Goal: Transaction & Acquisition: Purchase product/service

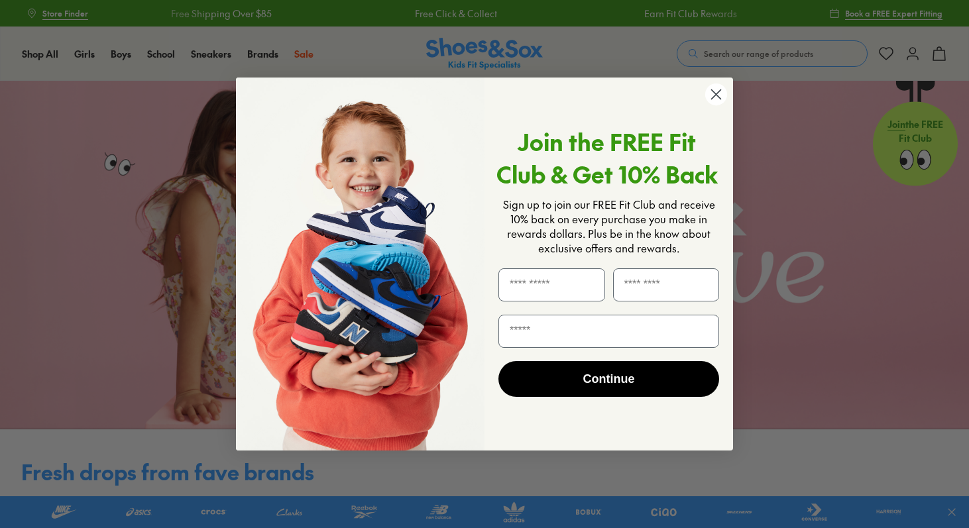
click at [716, 91] on circle "Close dialog" at bounding box center [716, 94] width 22 height 22
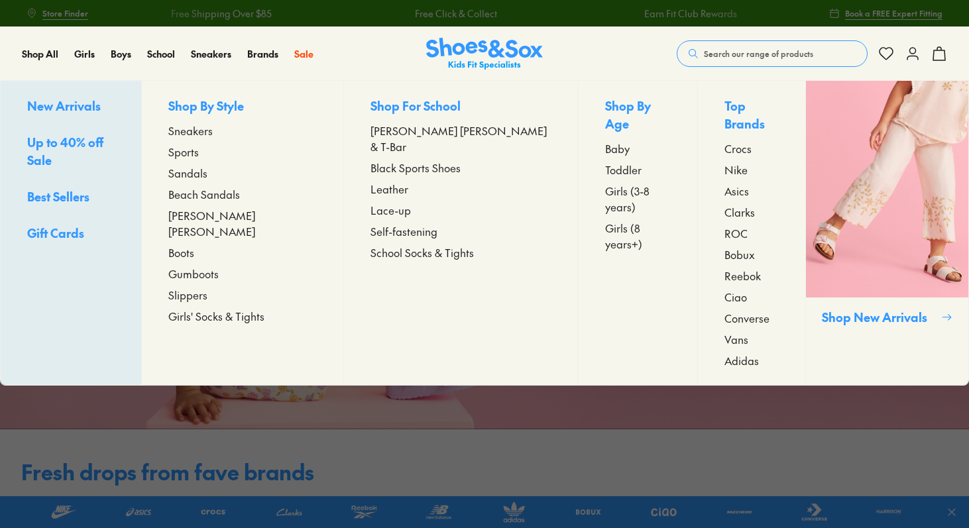
click at [241, 219] on span "[PERSON_NAME] [PERSON_NAME]" at bounding box center [242, 223] width 148 height 32
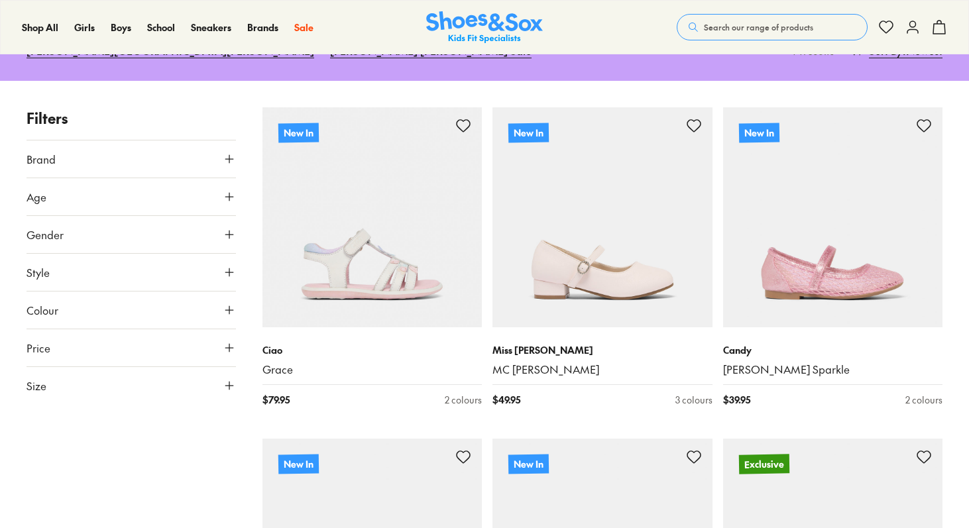
scroll to position [199, 0]
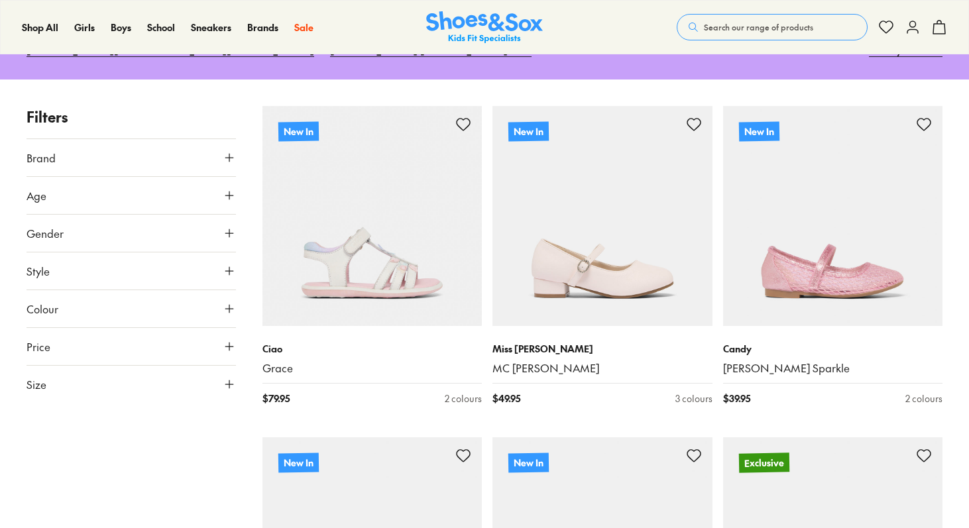
click at [223, 366] on button "Size" at bounding box center [131, 384] width 209 height 37
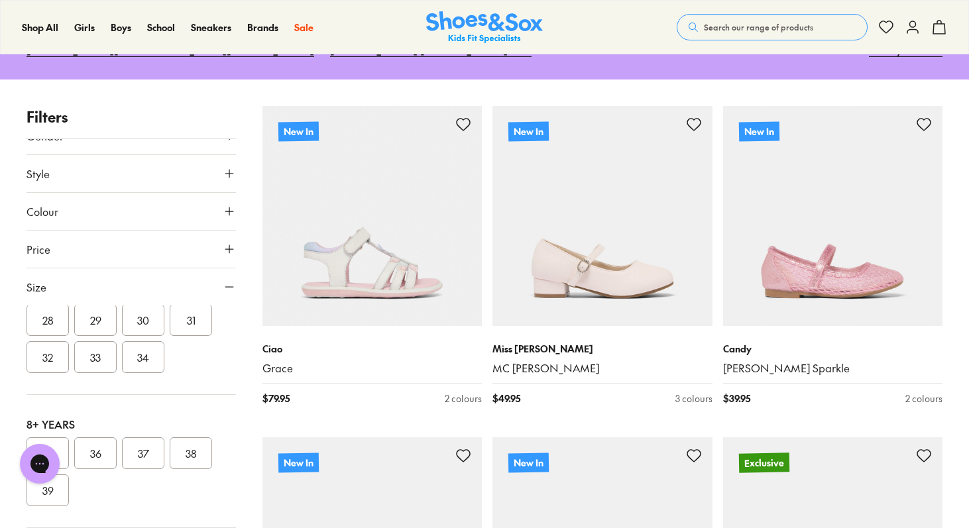
scroll to position [0, 0]
click at [33, 341] on button "32" at bounding box center [48, 357] width 42 height 32
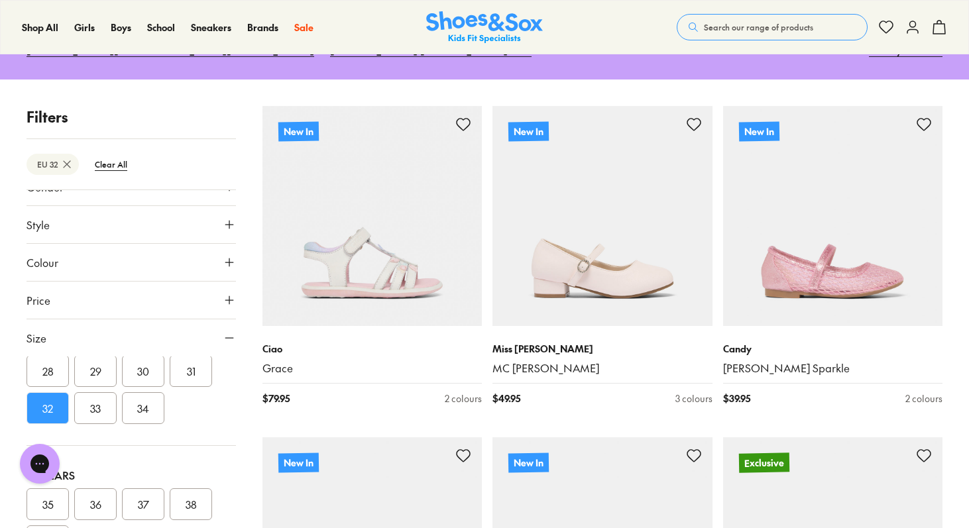
scroll to position [87, 0]
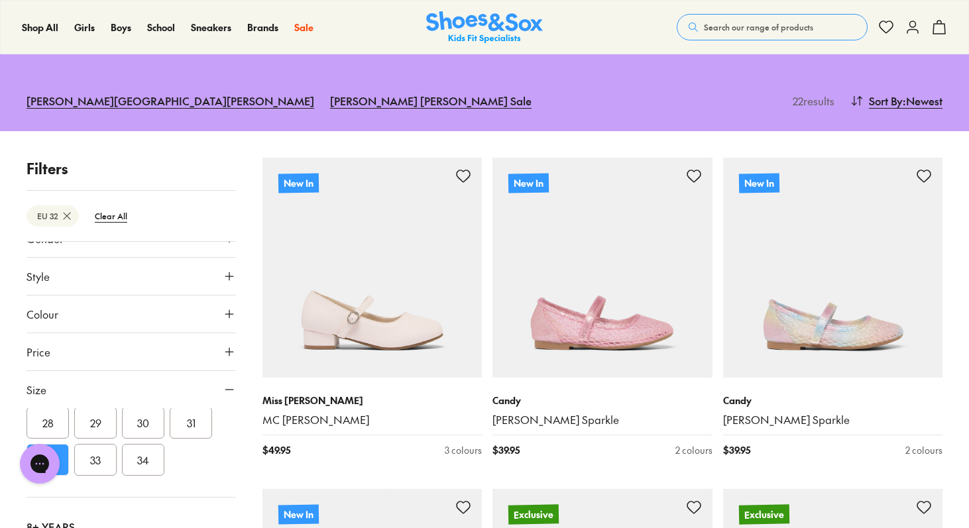
scroll to position [0, 0]
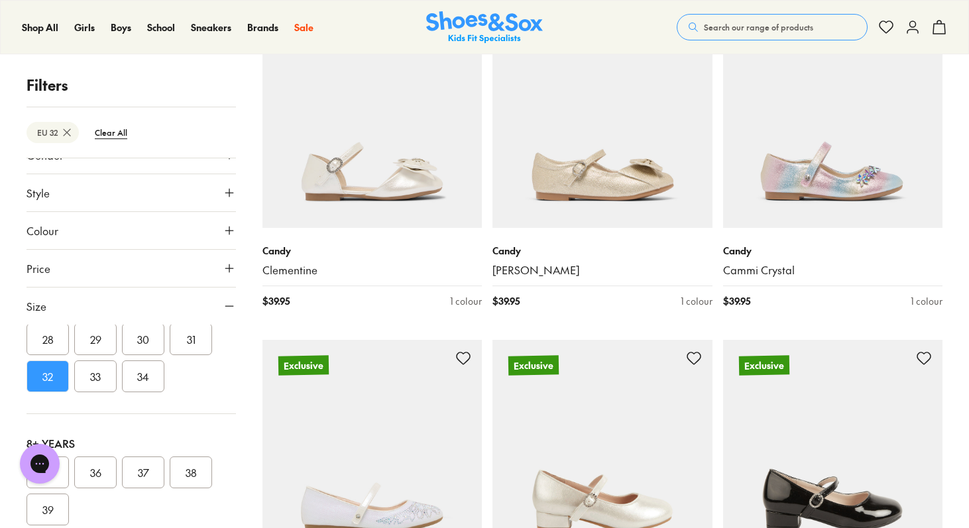
scroll to position [898, 0]
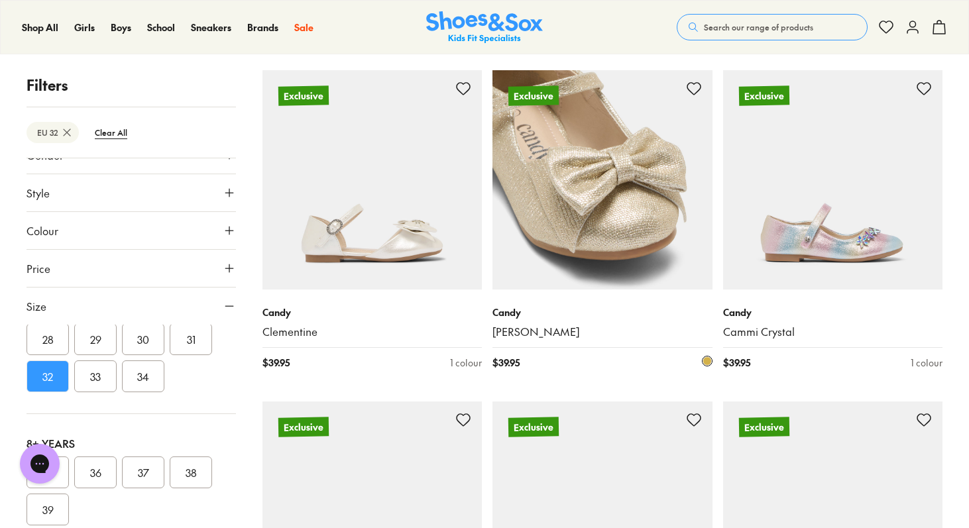
click at [635, 191] on img at bounding box center [602, 180] width 220 height 220
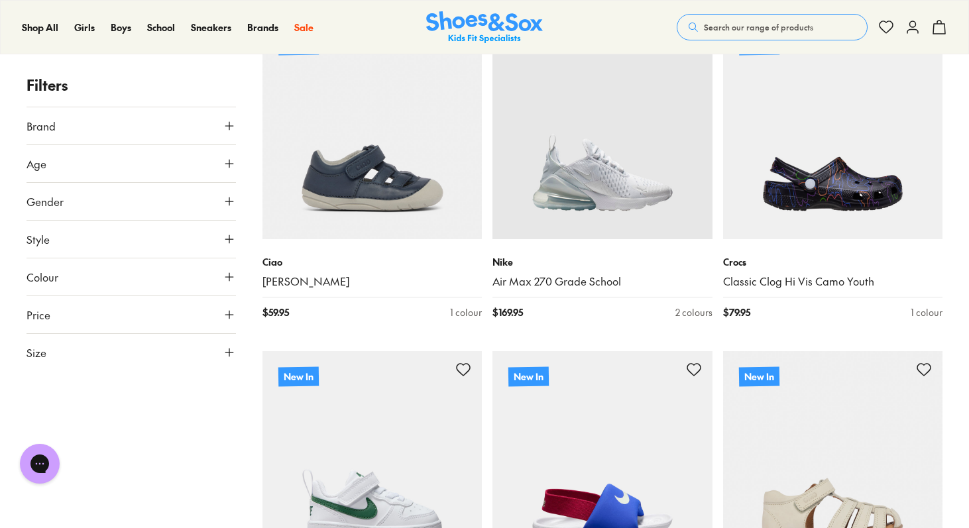
scroll to position [274, 0]
click at [228, 231] on button "Style" at bounding box center [131, 239] width 209 height 37
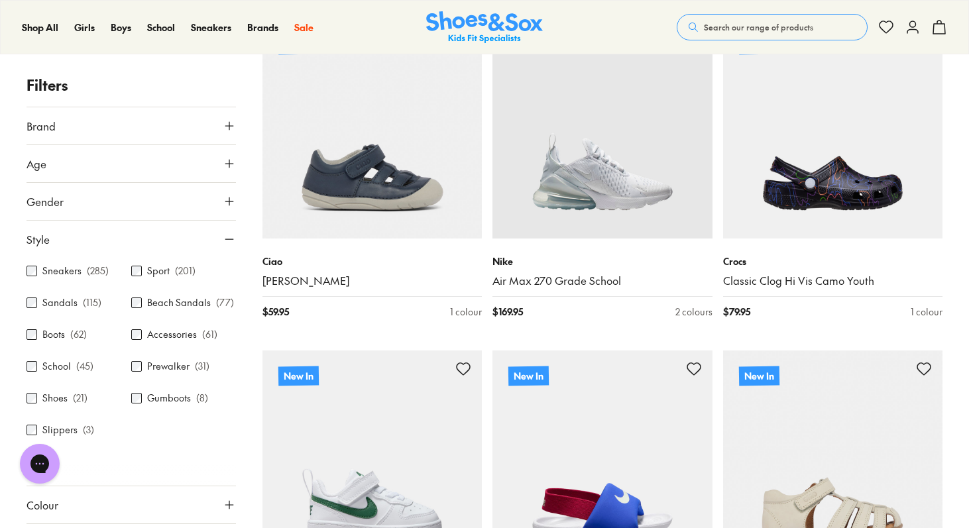
click at [36, 343] on div "Boots ( 62 )" at bounding box center [79, 335] width 105 height 16
click at [40, 343] on div "Boots ( 62 )" at bounding box center [79, 335] width 105 height 16
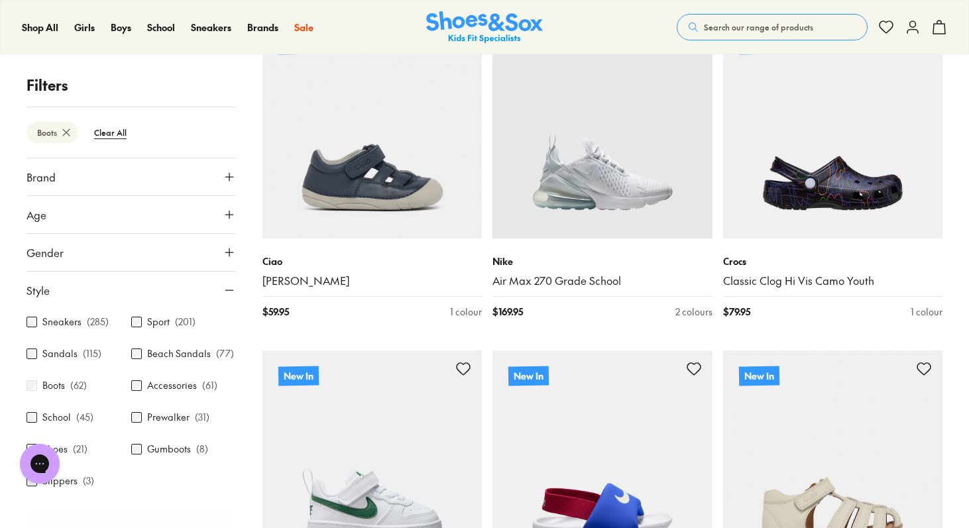
scroll to position [85, 0]
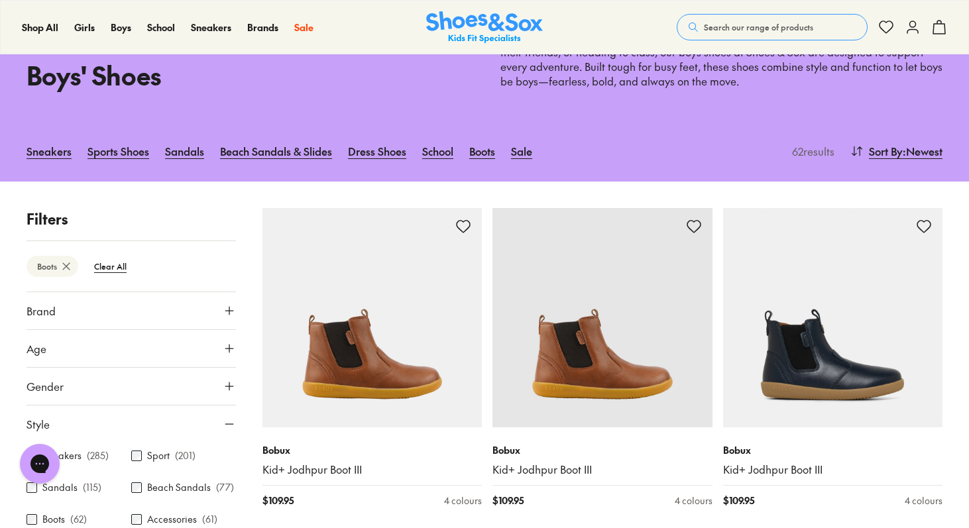
click at [229, 244] on div "Boots Clear All" at bounding box center [131, 266] width 209 height 51
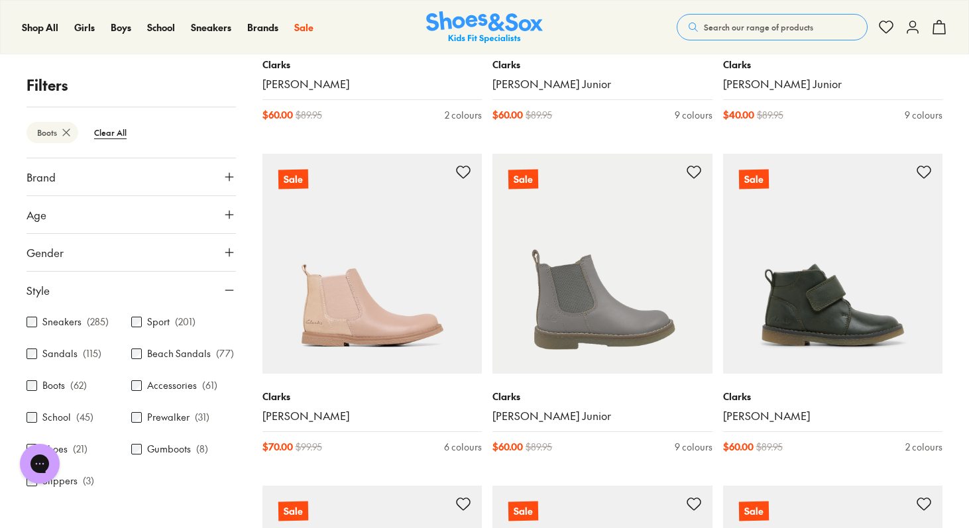
scroll to position [0, 0]
click at [223, 286] on icon at bounding box center [229, 290] width 13 height 13
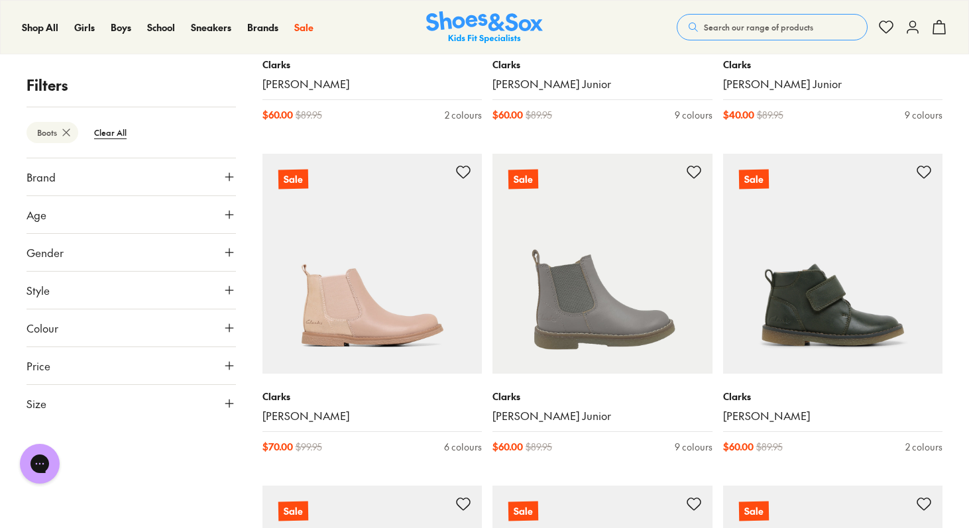
click at [232, 329] on icon at bounding box center [229, 327] width 13 height 13
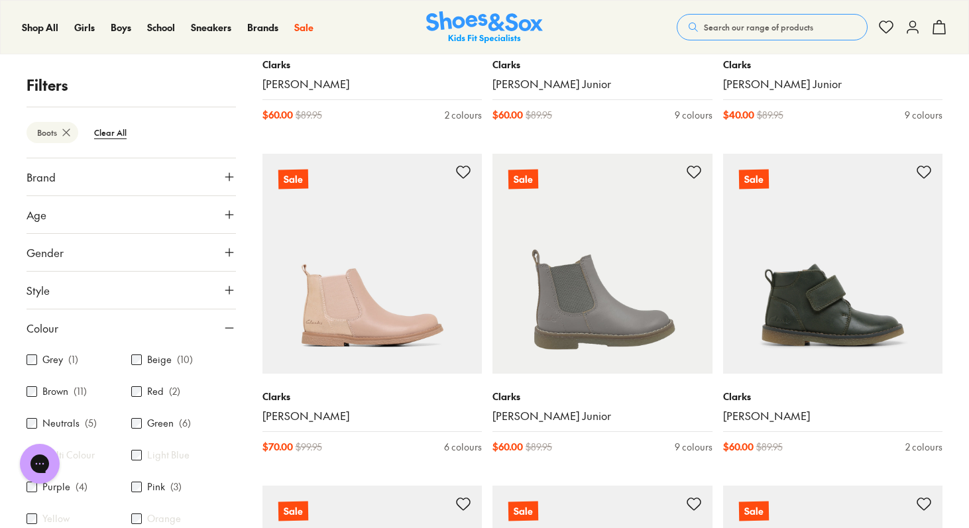
scroll to position [69, 0]
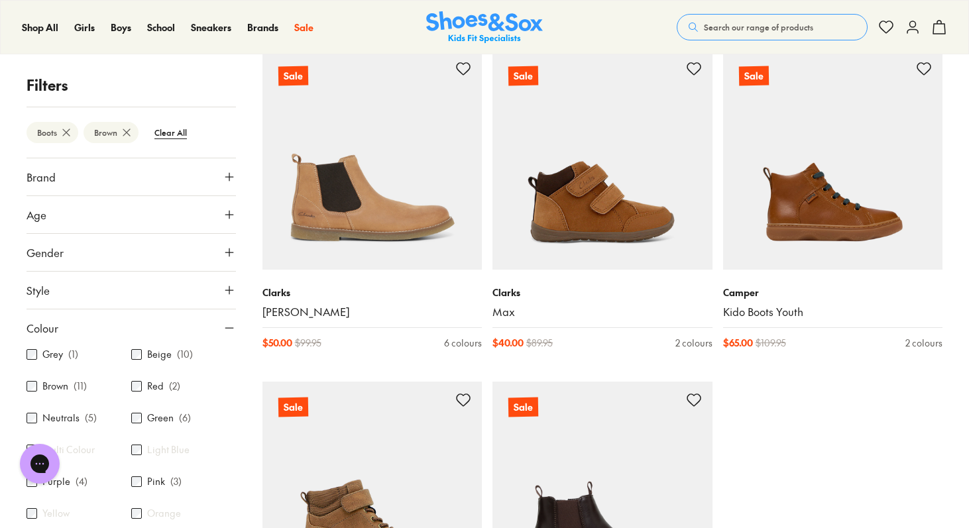
scroll to position [896, 0]
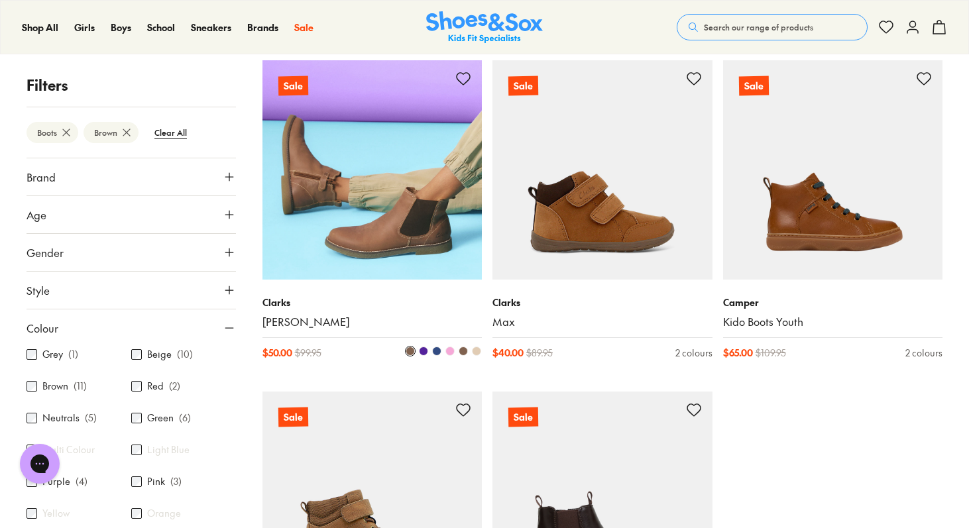
click at [427, 233] on img at bounding box center [372, 170] width 220 height 220
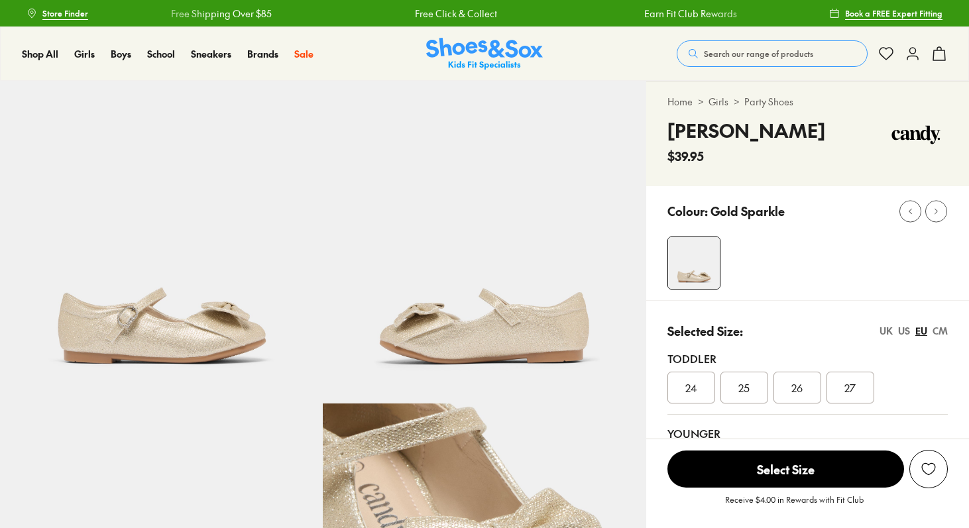
select select "*"
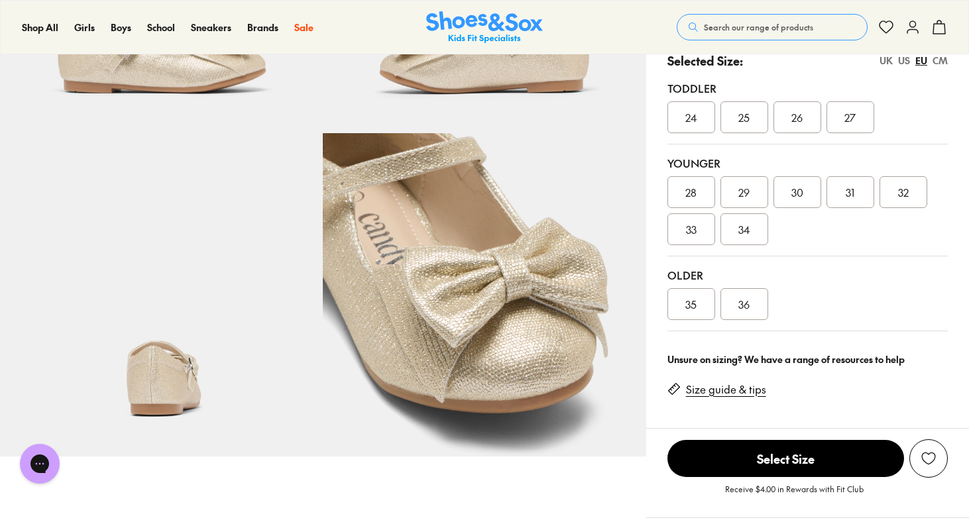
click at [656, 207] on div "Selected Size: [GEOGRAPHIC_DATA] [GEOGRAPHIC_DATA] [GEOGRAPHIC_DATA] CM Toddler…" at bounding box center [807, 186] width 323 height 312
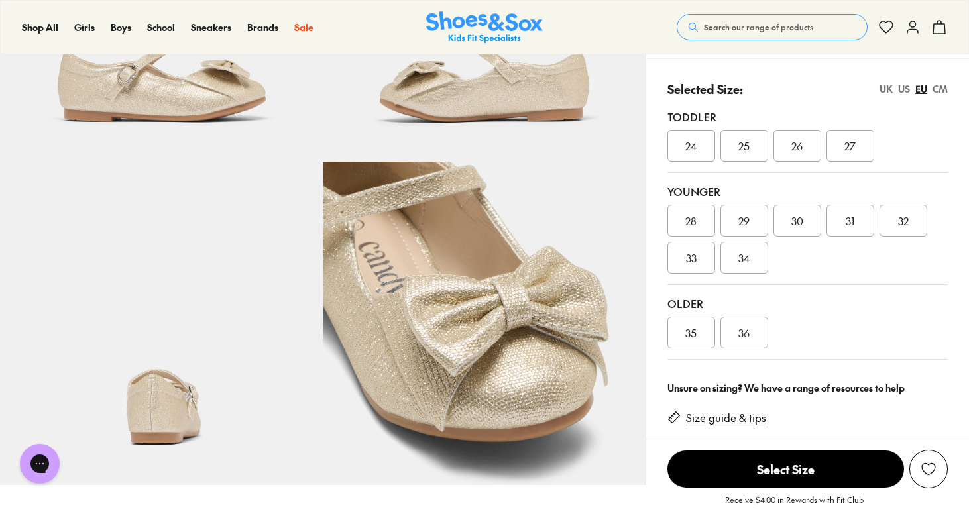
scroll to position [241, 0]
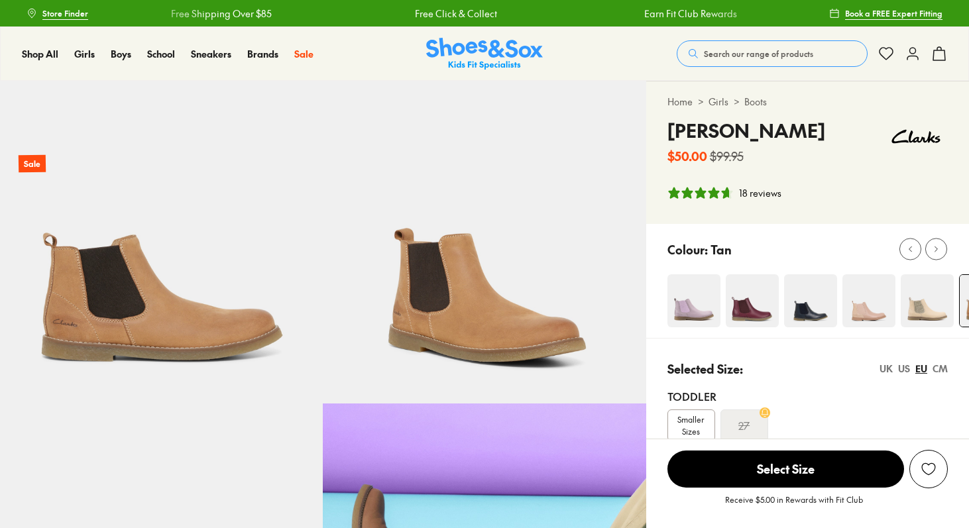
select select "*"
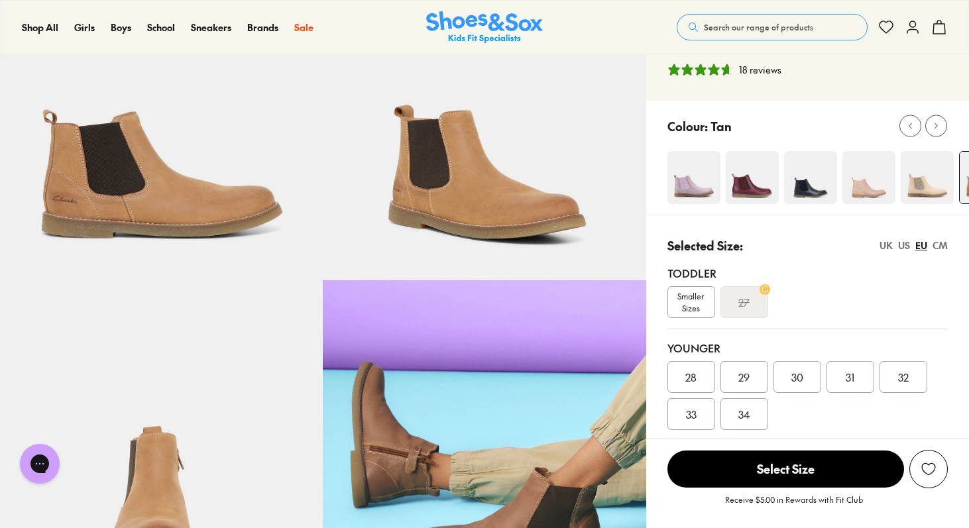
scroll to position [122, 0]
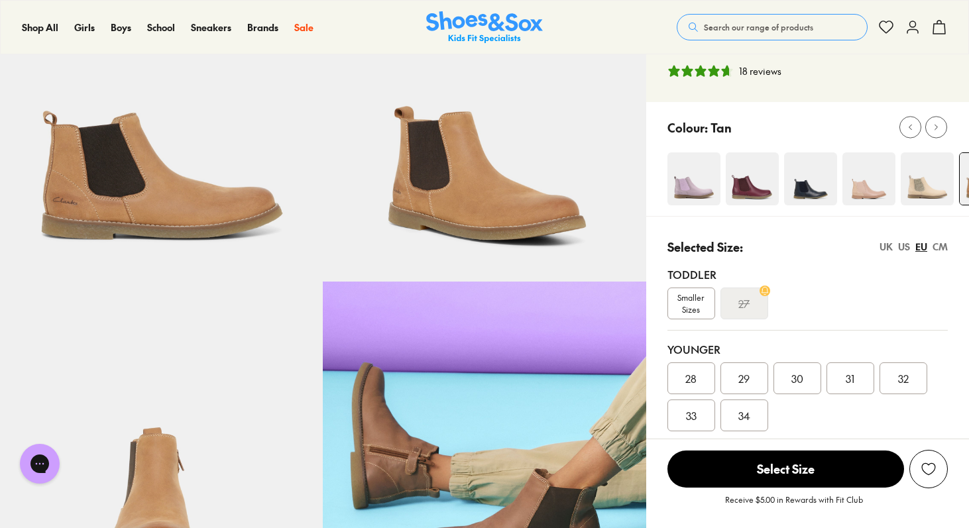
click at [763, 172] on img at bounding box center [752, 178] width 53 height 53
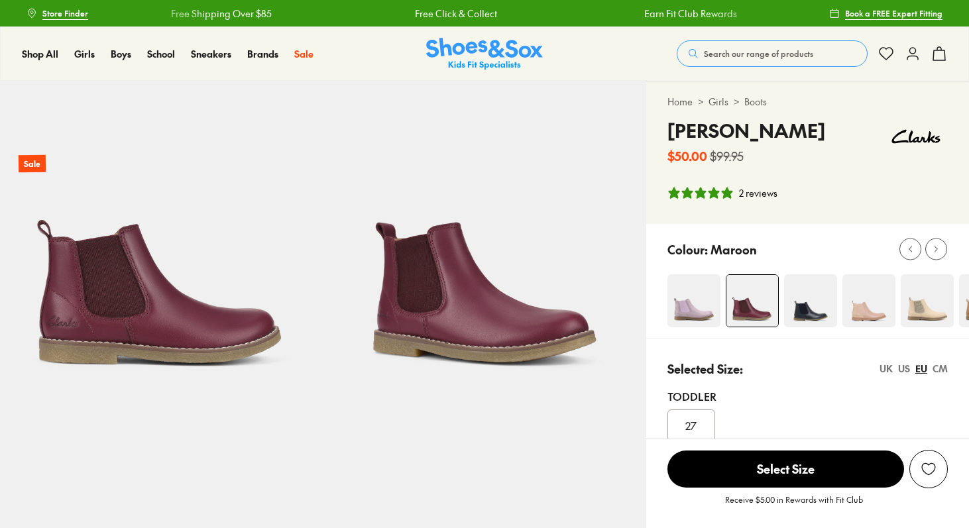
select select "*"
click at [961, 313] on img at bounding box center [985, 300] width 53 height 53
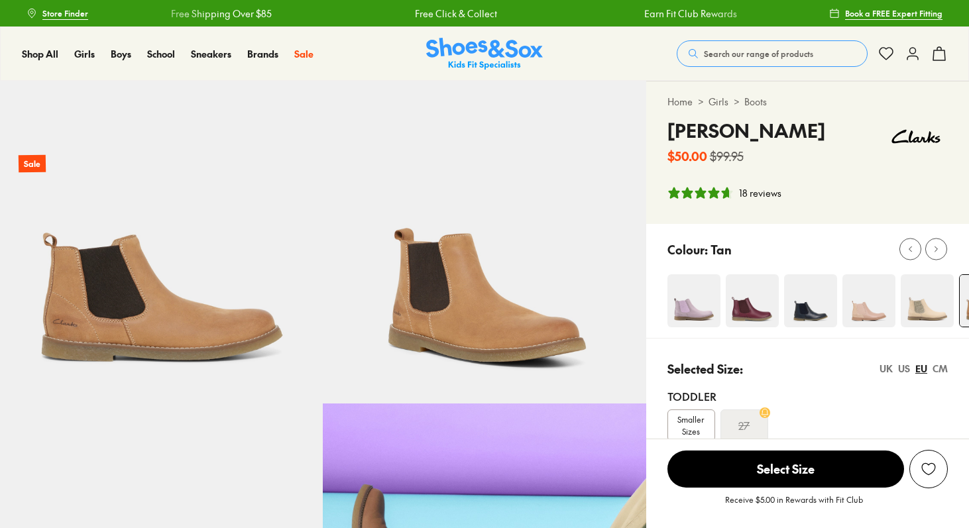
select select "*"
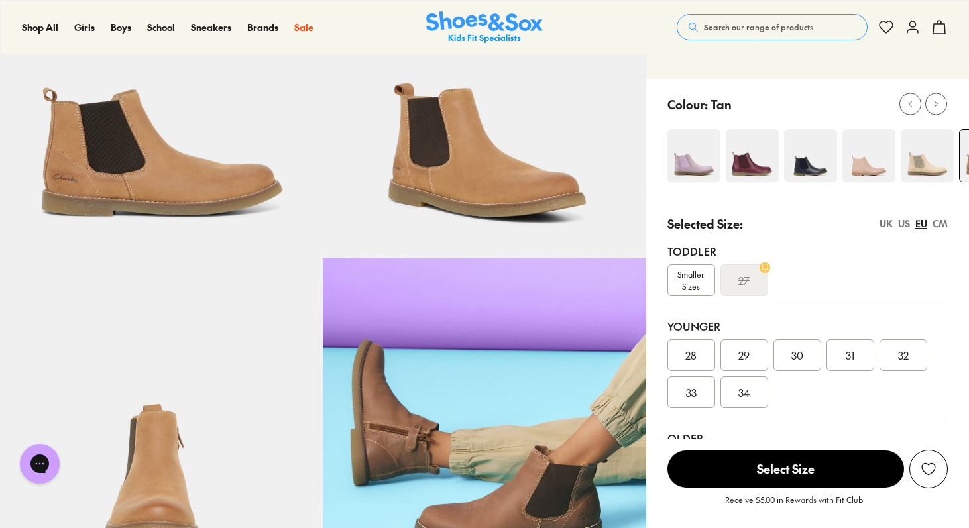
scroll to position [129, 0]
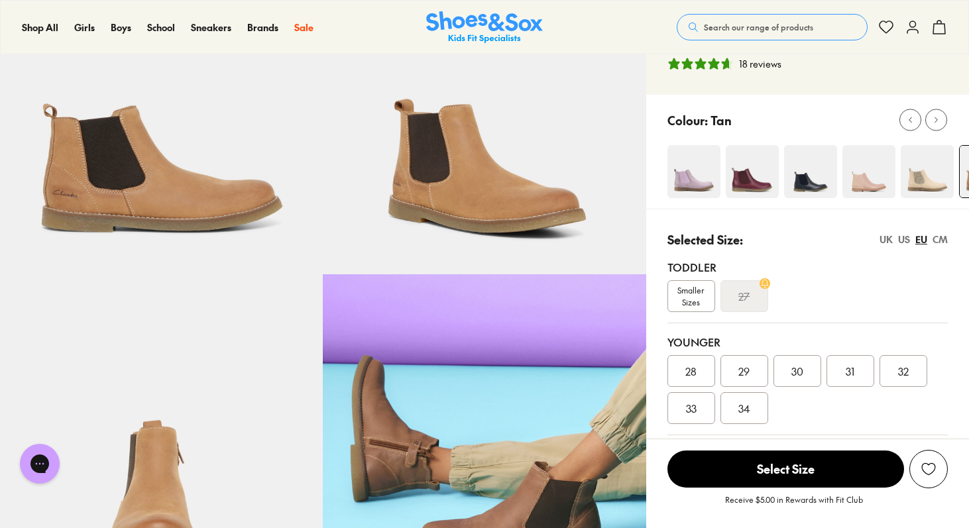
click at [887, 241] on div "UK" at bounding box center [885, 240] width 13 height 14
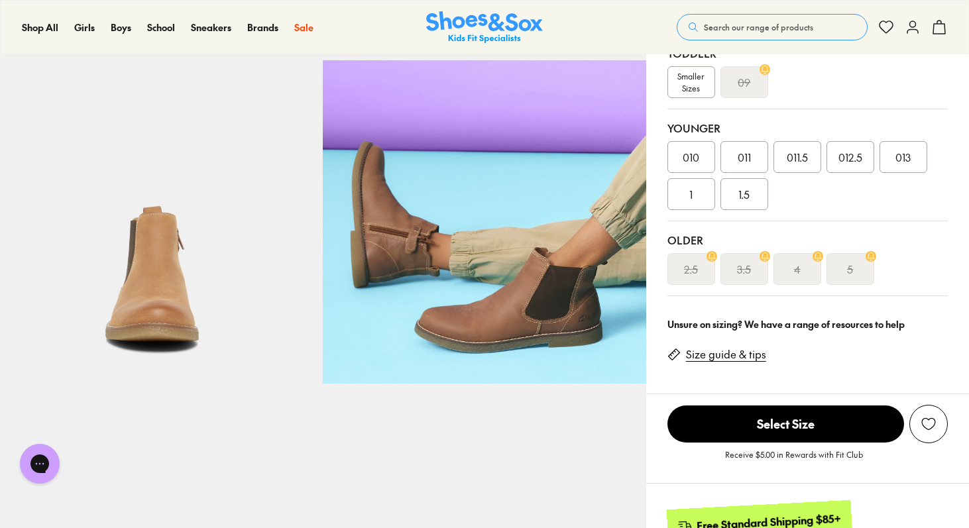
scroll to position [344, 0]
click at [669, 268] on div "2.5" at bounding box center [691, 268] width 48 height 32
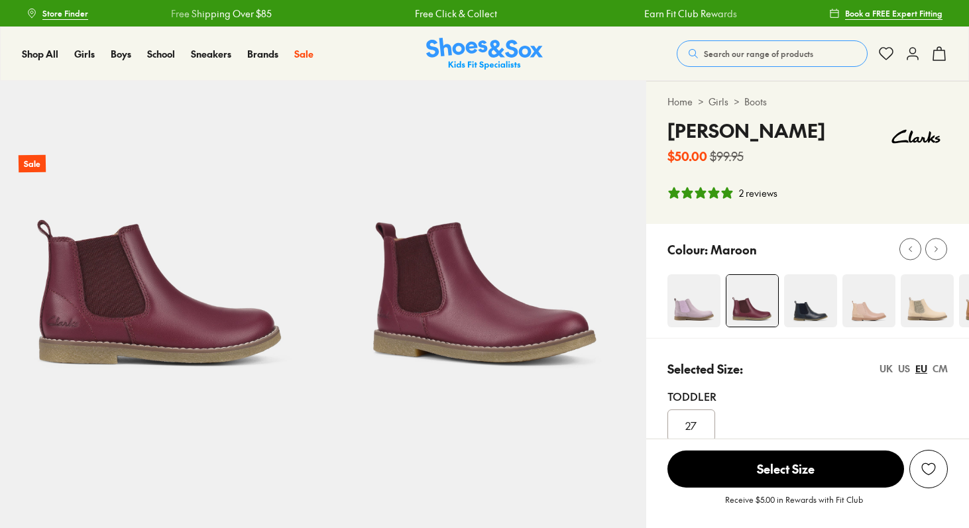
select select "*"
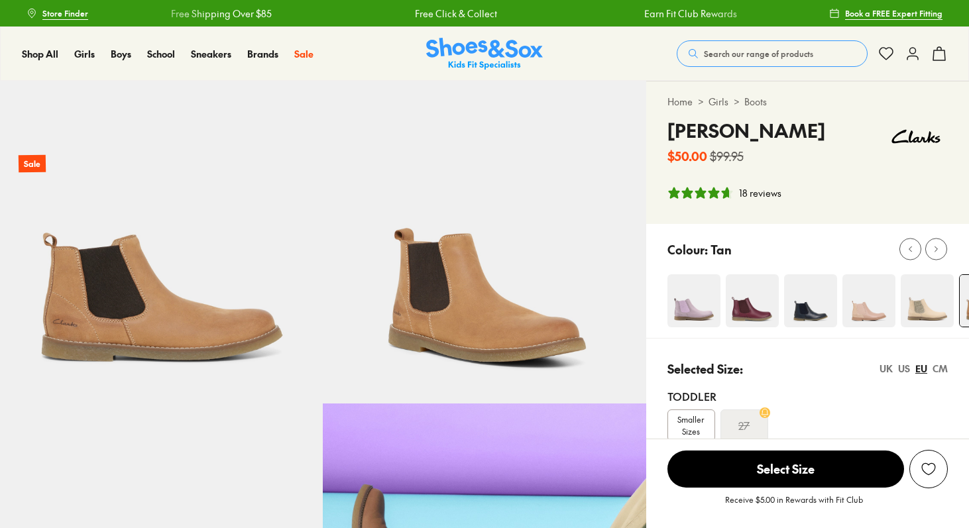
select select "*"
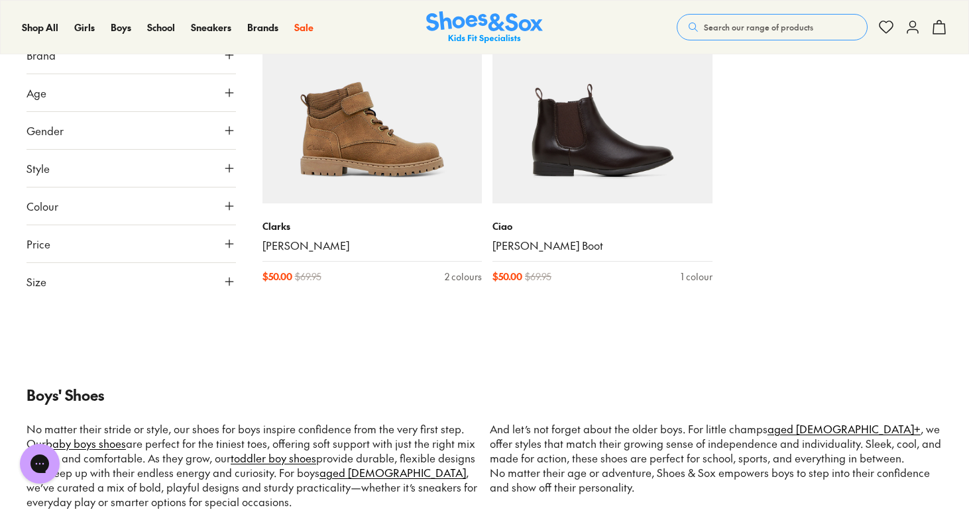
scroll to position [1305, 0]
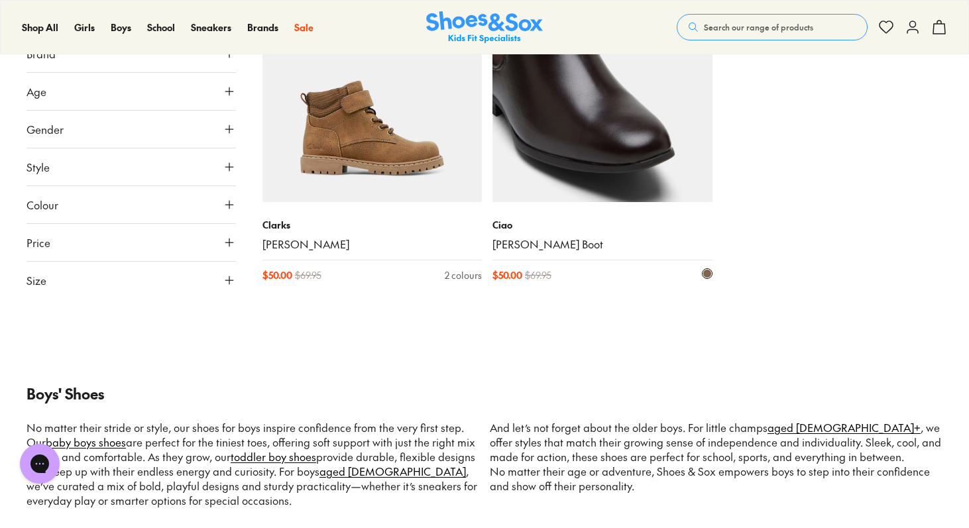
click at [603, 113] on img at bounding box center [602, 93] width 220 height 220
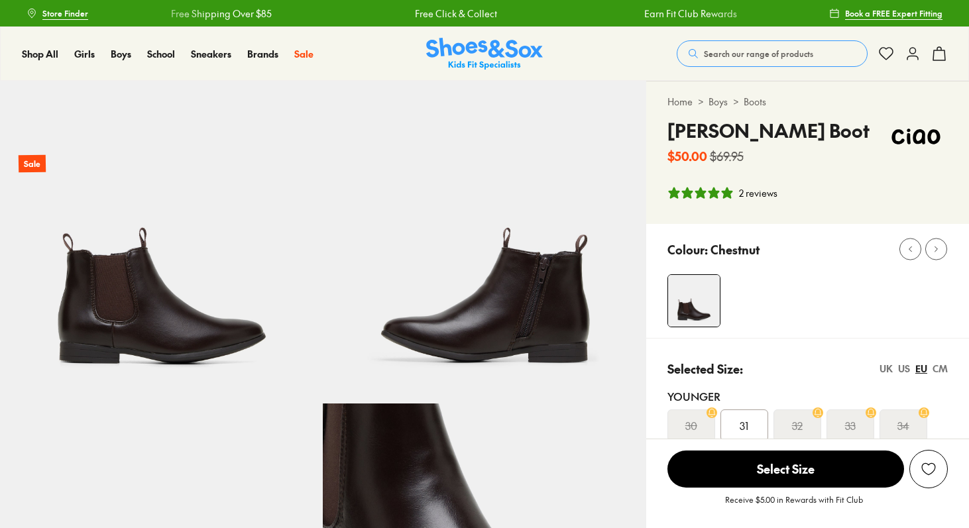
select select "*"
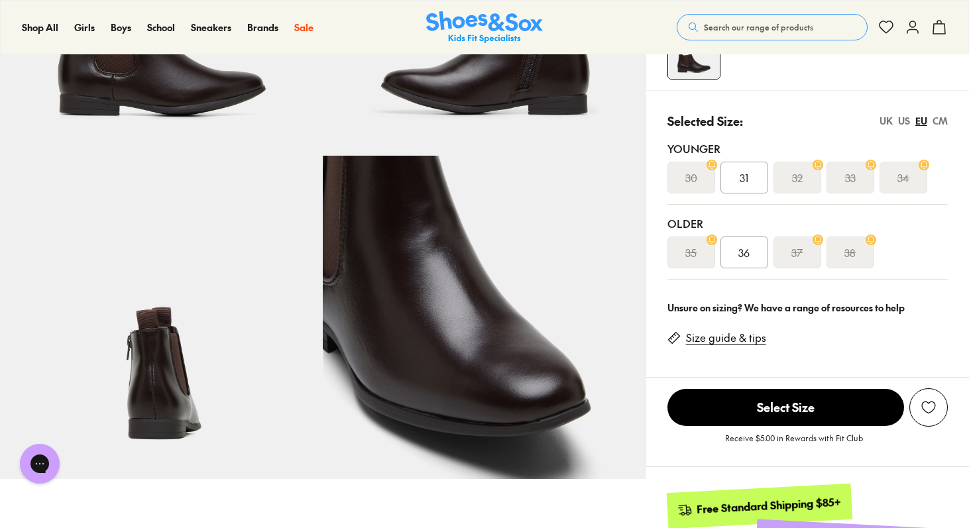
scroll to position [248, 0]
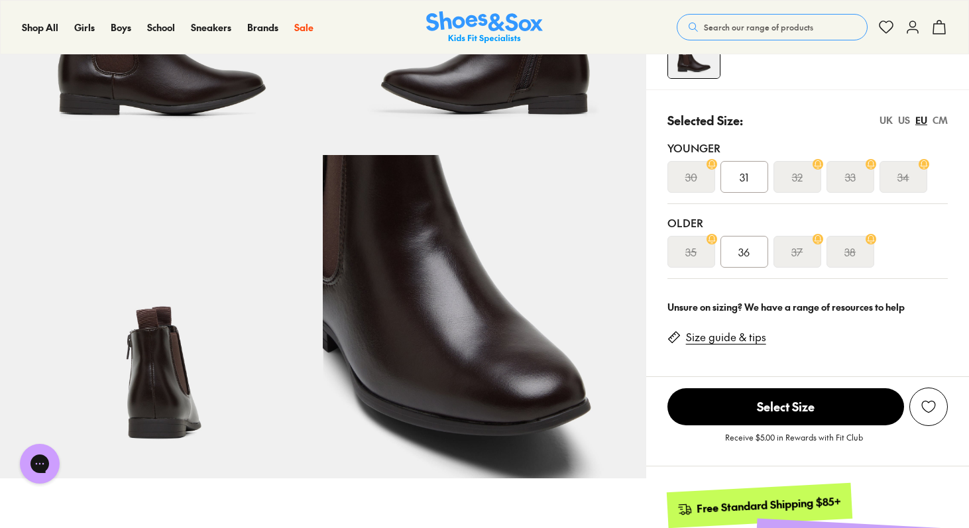
click at [887, 119] on div "UK" at bounding box center [885, 120] width 13 height 14
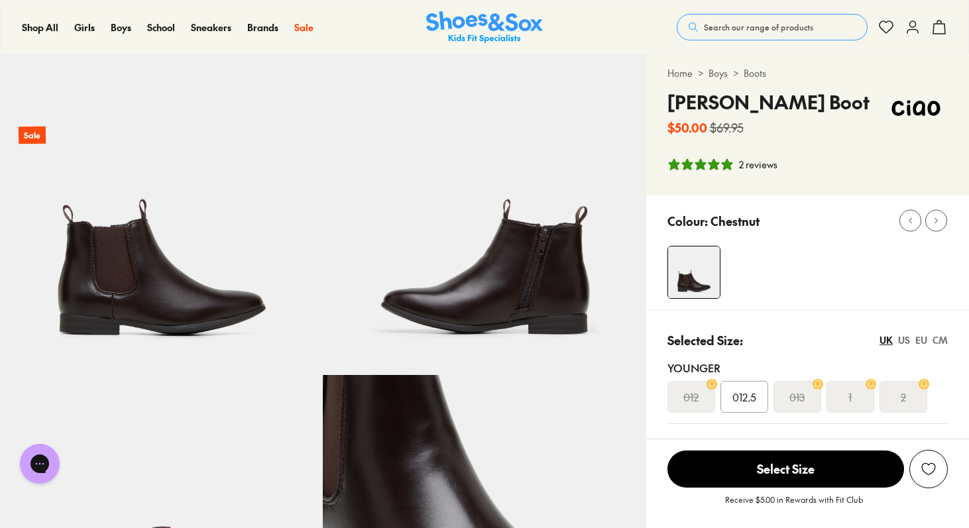
scroll to position [0, 0]
